Goal: Information Seeking & Learning: Find specific fact

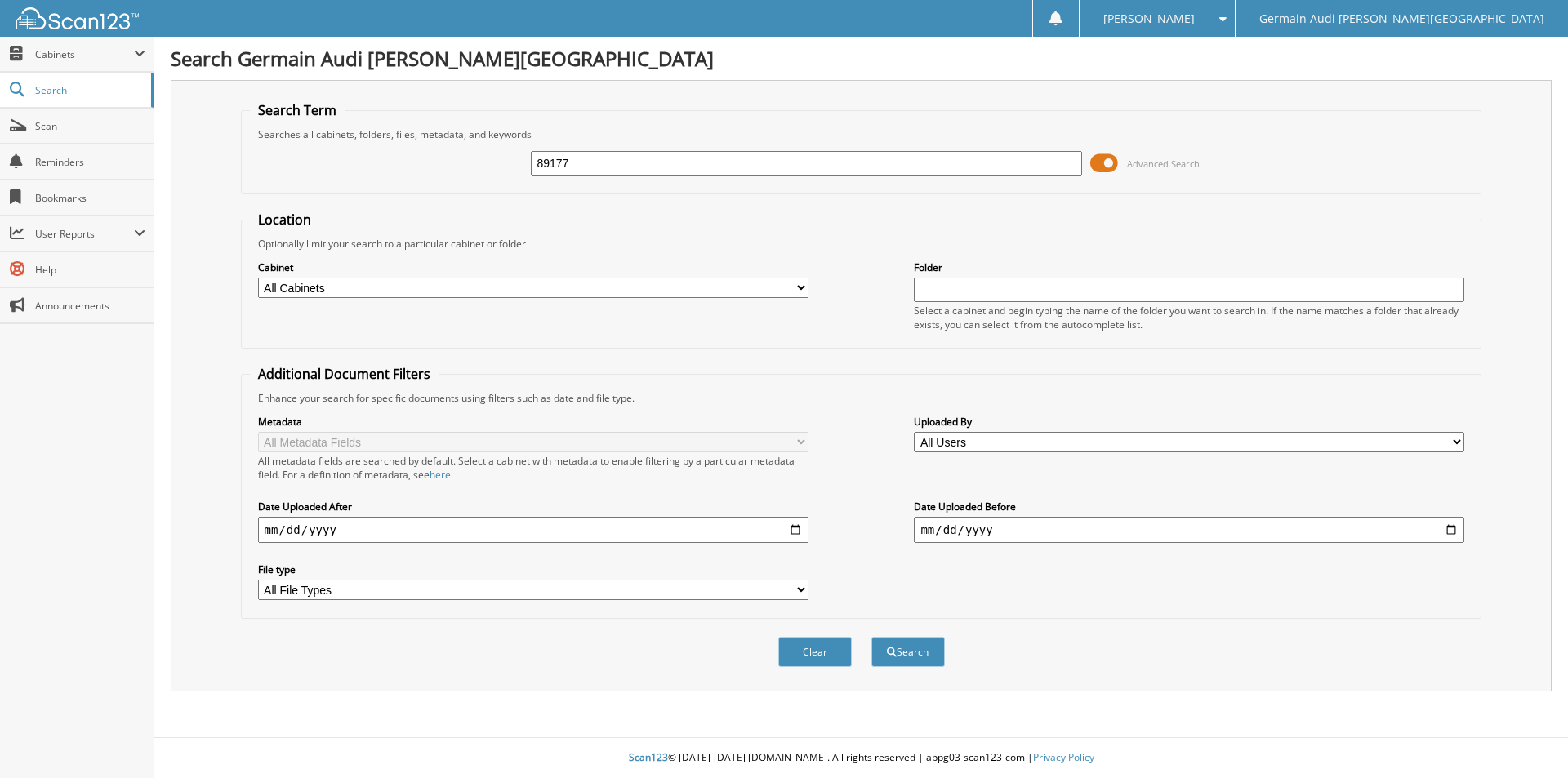
type input "89177"
click at [872, 637] on button "Search" at bounding box center [908, 652] width 74 height 30
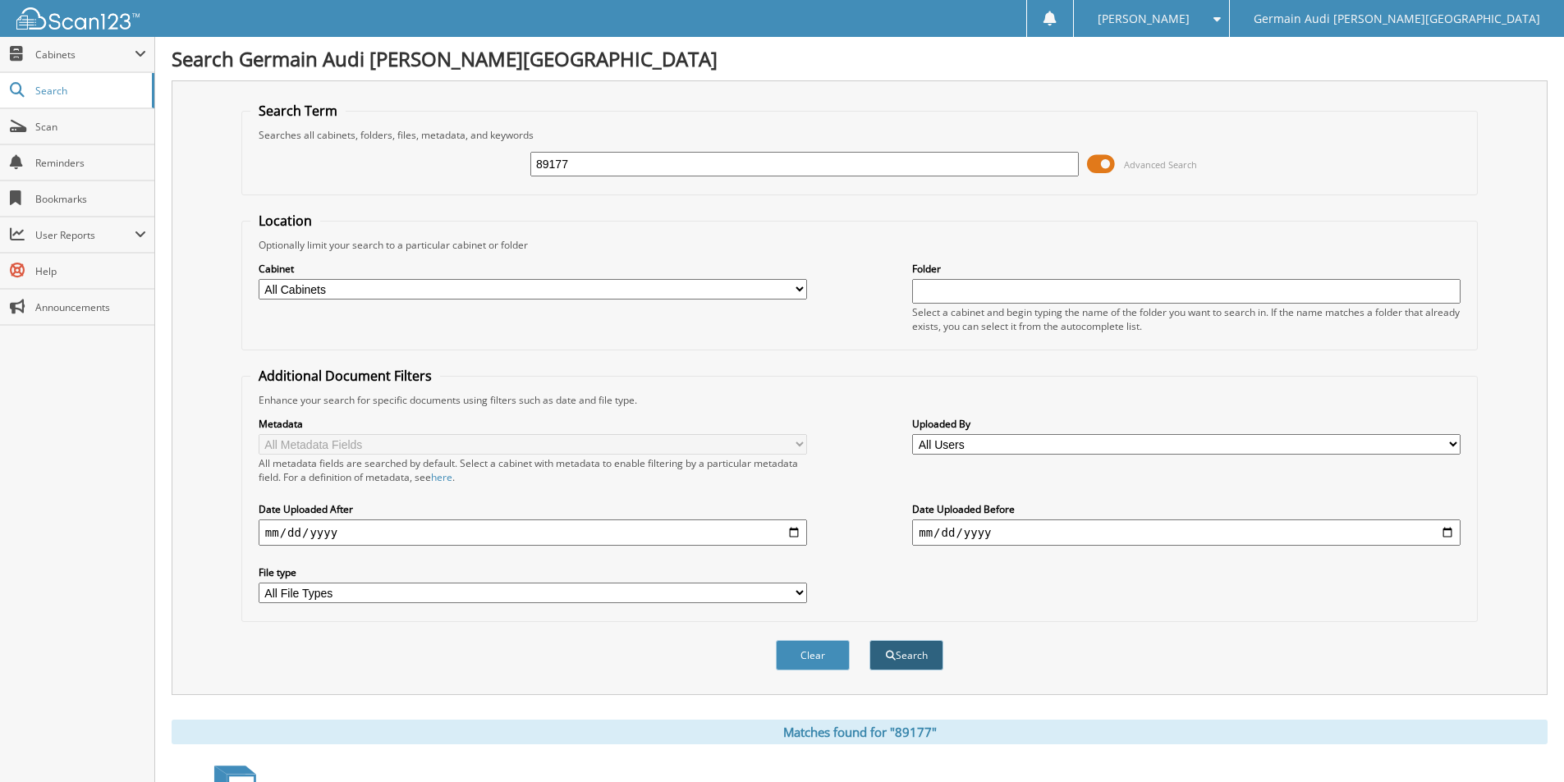
click at [901, 652] on button "Search" at bounding box center [906, 655] width 74 height 30
drag, startPoint x: 103, startPoint y: 562, endPoint x: 81, endPoint y: 369, distance: 194.9
click at [102, 561] on div "Close Cabinets My Company Email Addresses Search Scan" at bounding box center [77, 409] width 155 height 745
